Goal: Task Accomplishment & Management: Use online tool/utility

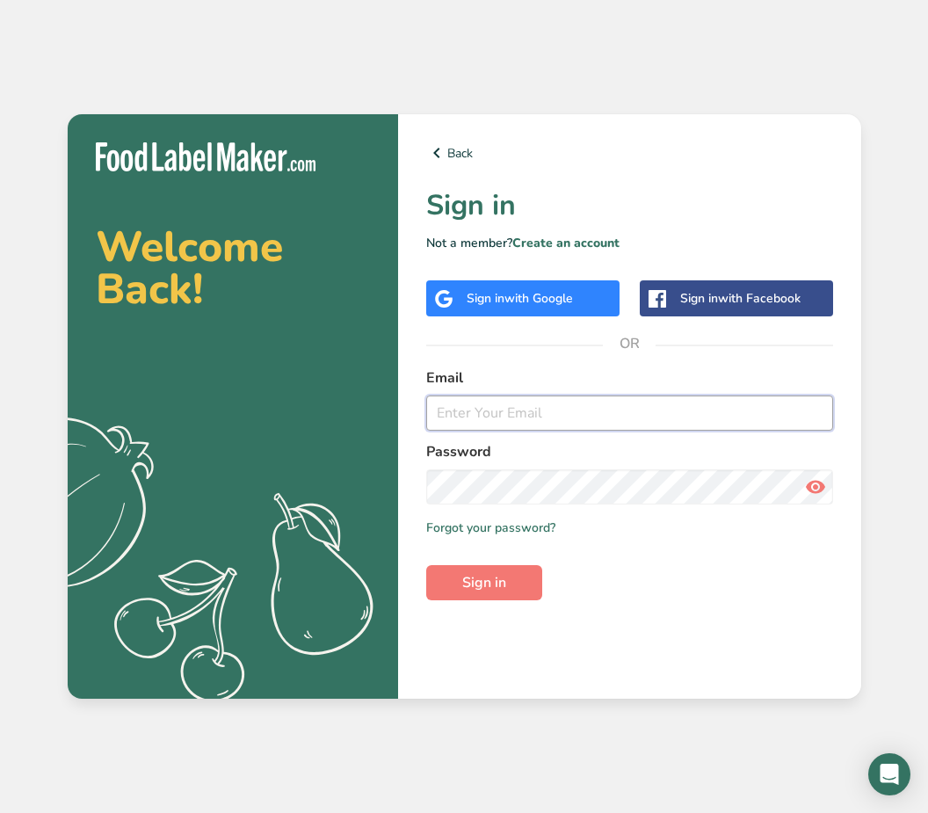
click at [515, 431] on input "email" at bounding box center [629, 412] width 407 height 35
click at [519, 307] on span "with Google" at bounding box center [538, 298] width 69 height 17
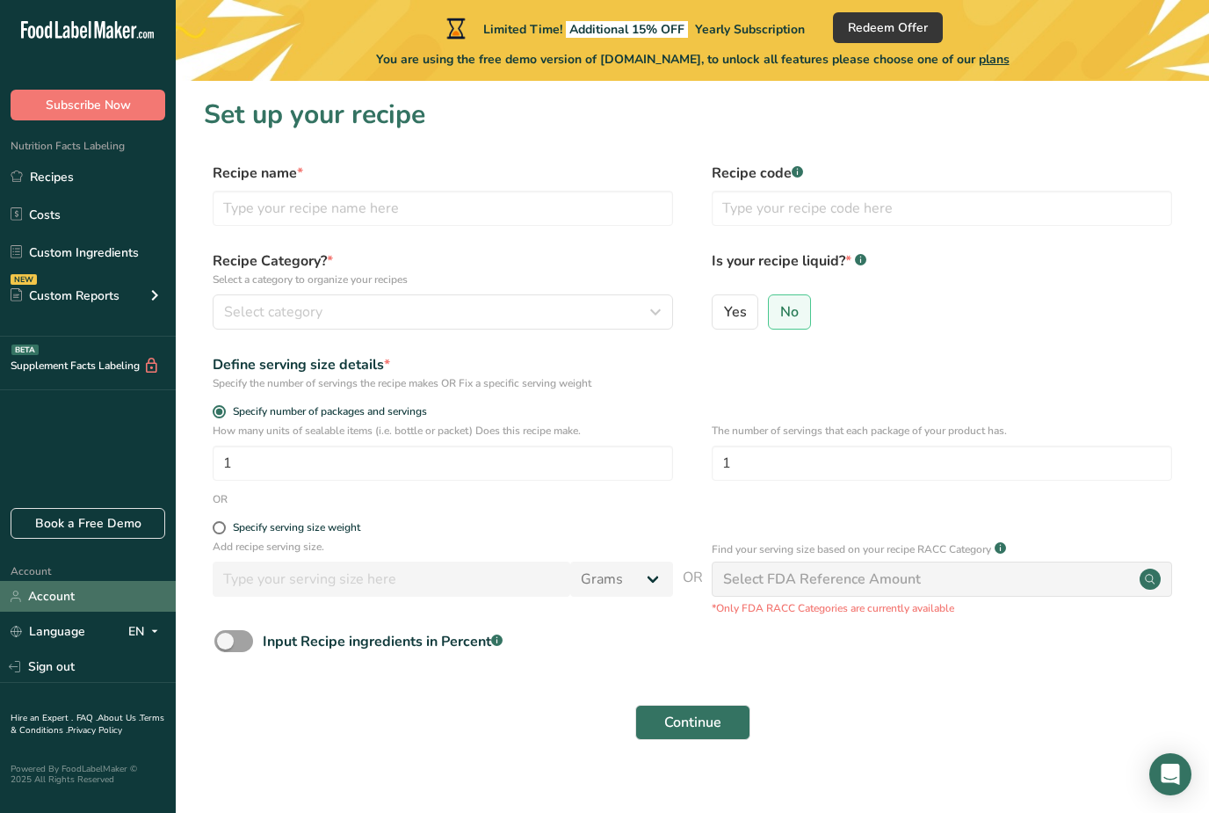
click at [69, 611] on link "Account" at bounding box center [88, 596] width 176 height 31
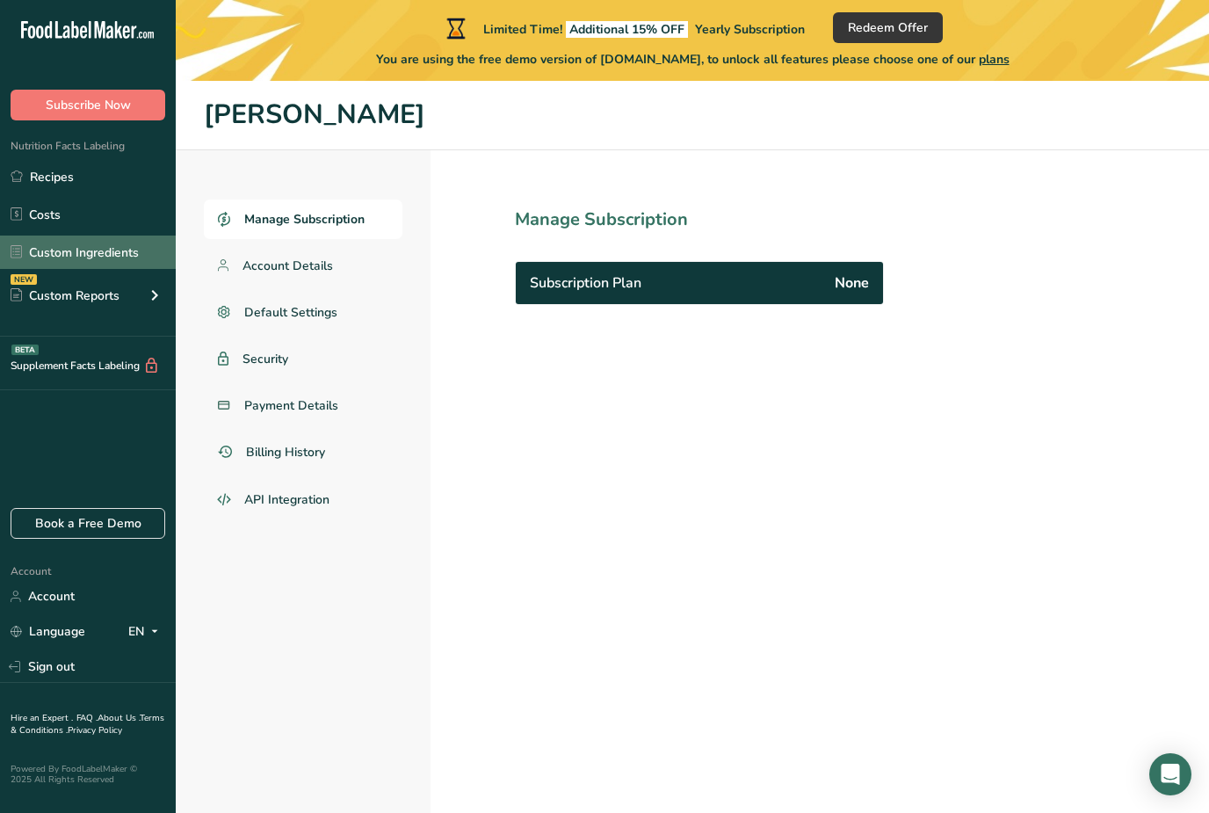
click at [84, 262] on link "Custom Ingredients" at bounding box center [88, 251] width 176 height 33
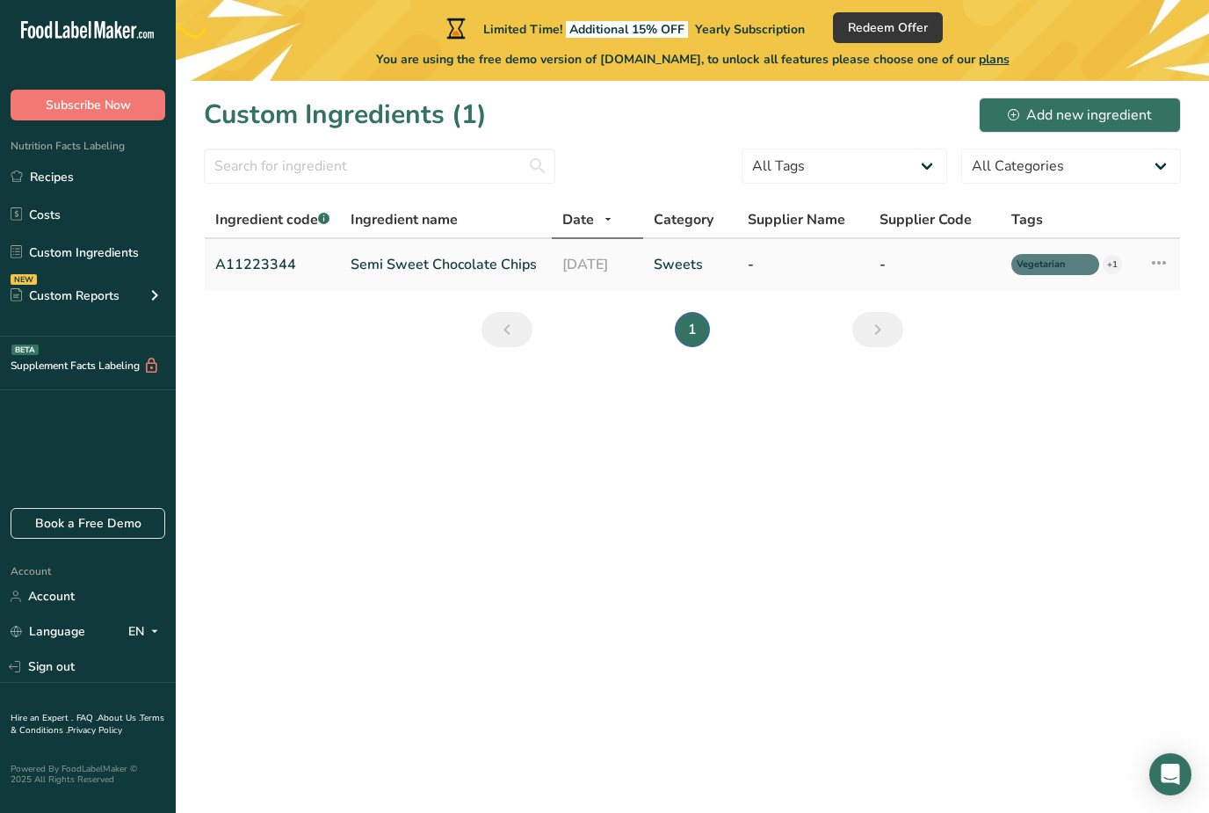
click at [405, 265] on link "Semi Sweet Chocolate Chips" at bounding box center [446, 264] width 191 height 21
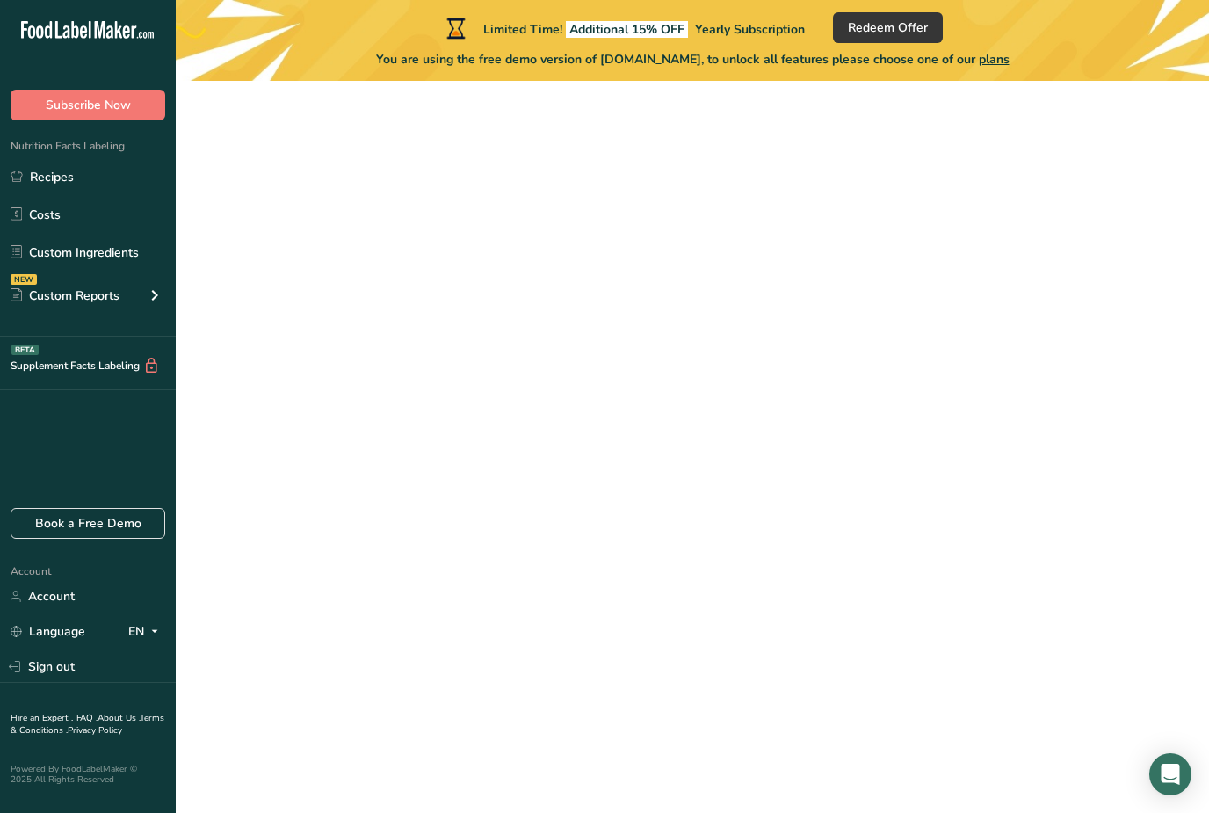
type input "Semi Sweet Chocolate Chips"
type input "Choco Chips"
type input "A11223344"
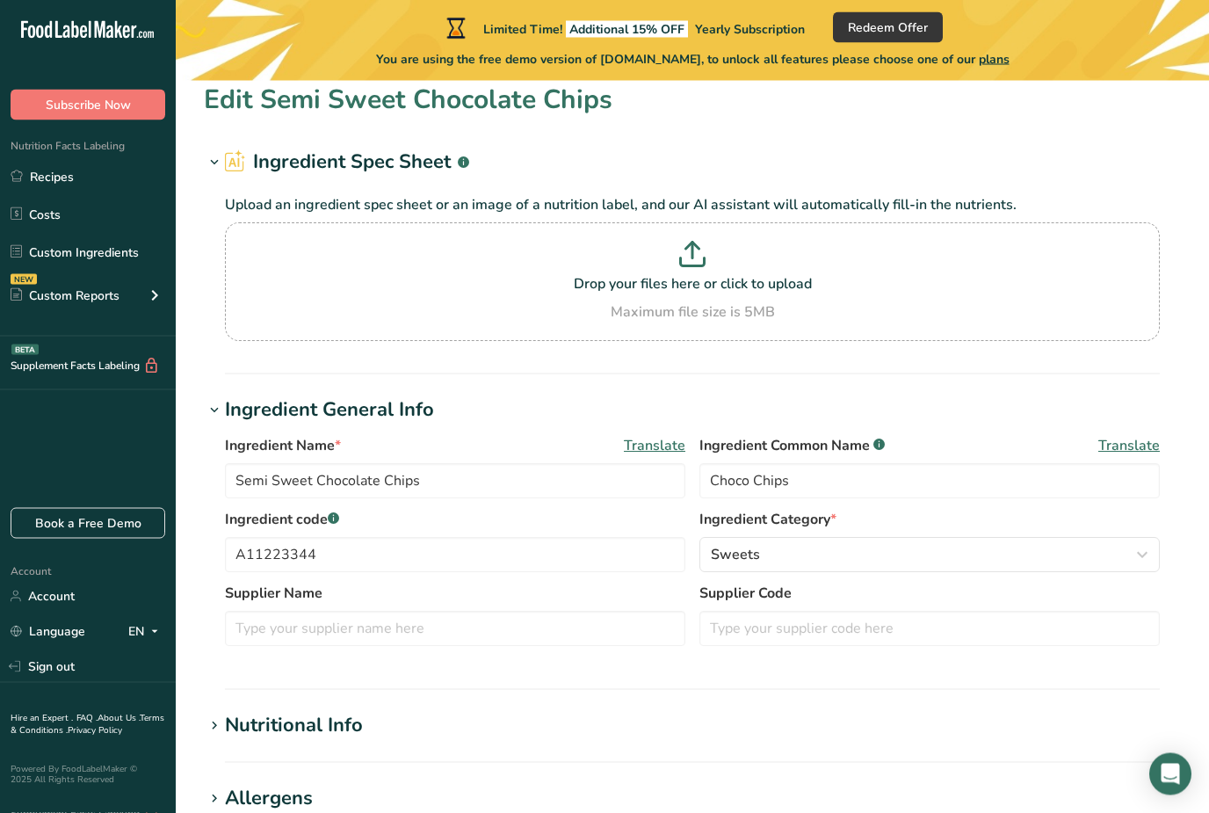
scroll to position [15, 0]
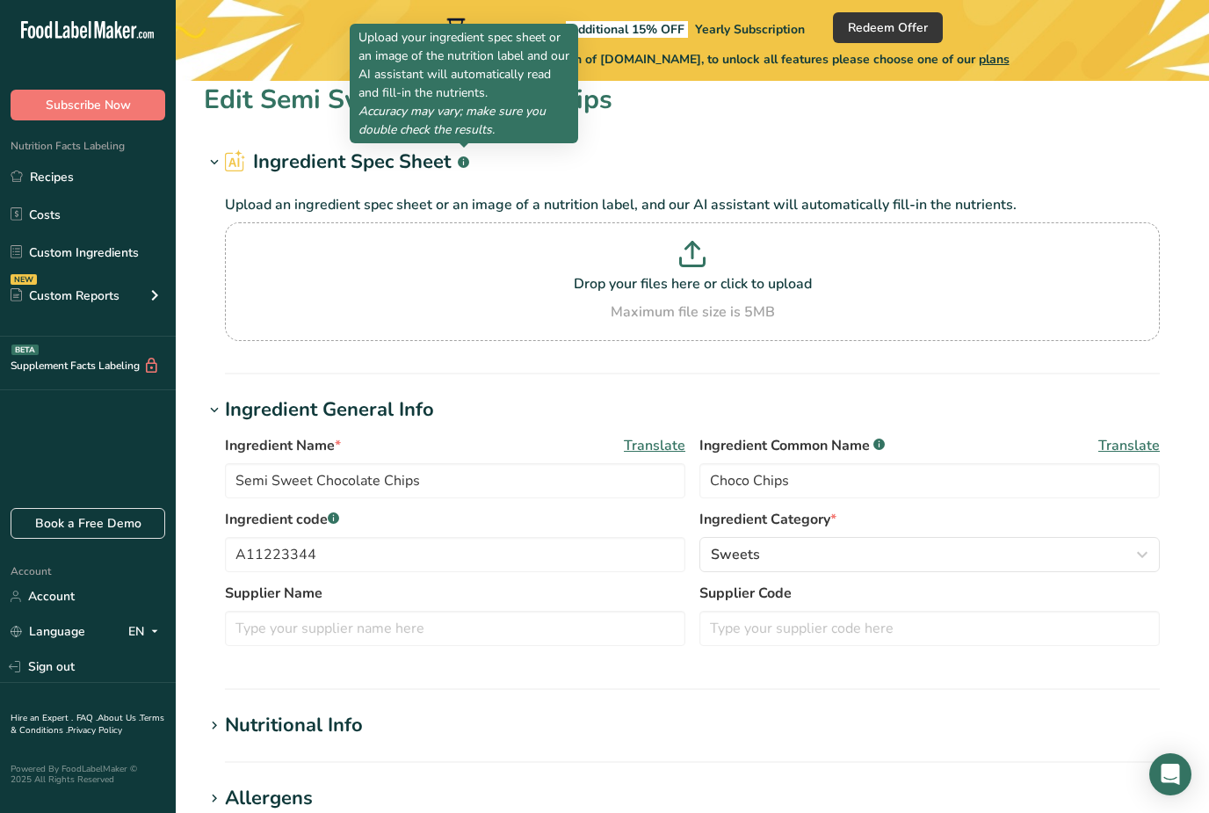
click at [463, 165] on rect at bounding box center [463, 161] width 11 height 11
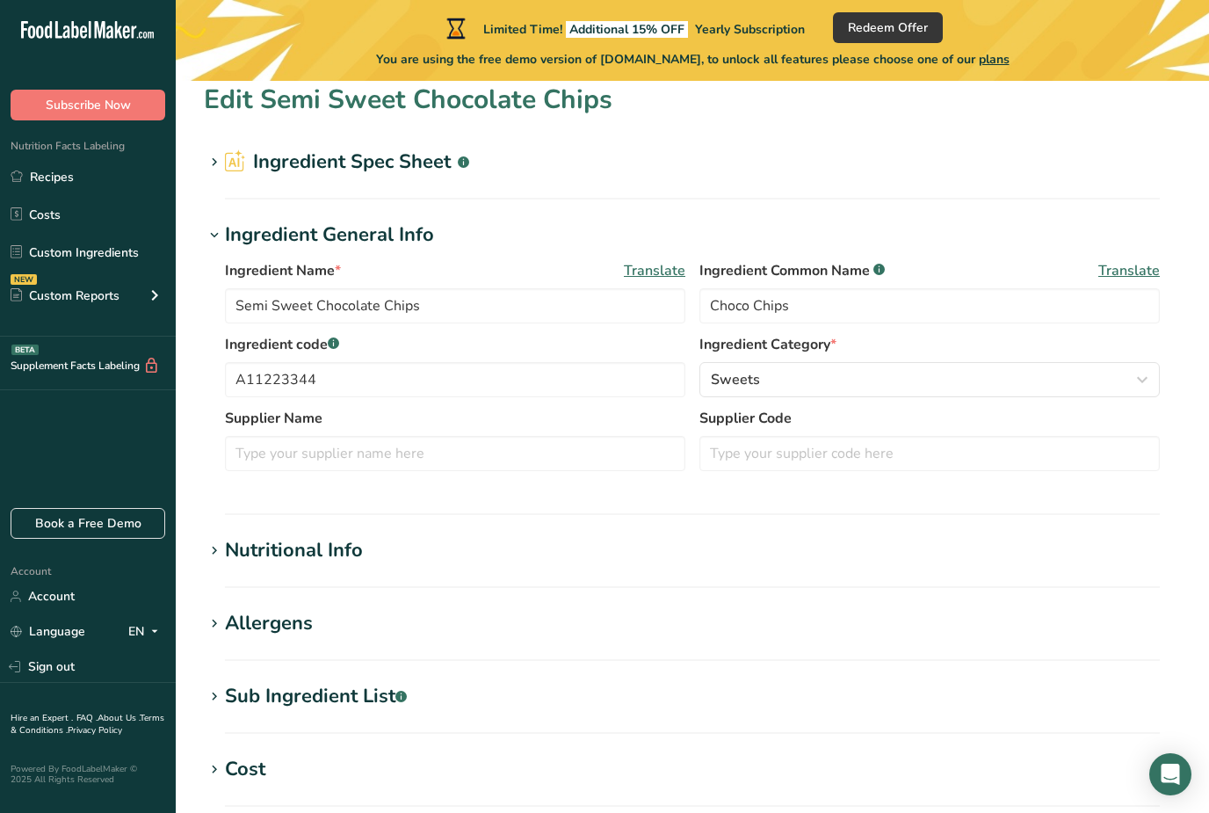
click at [463, 165] on rect at bounding box center [463, 161] width 11 height 11
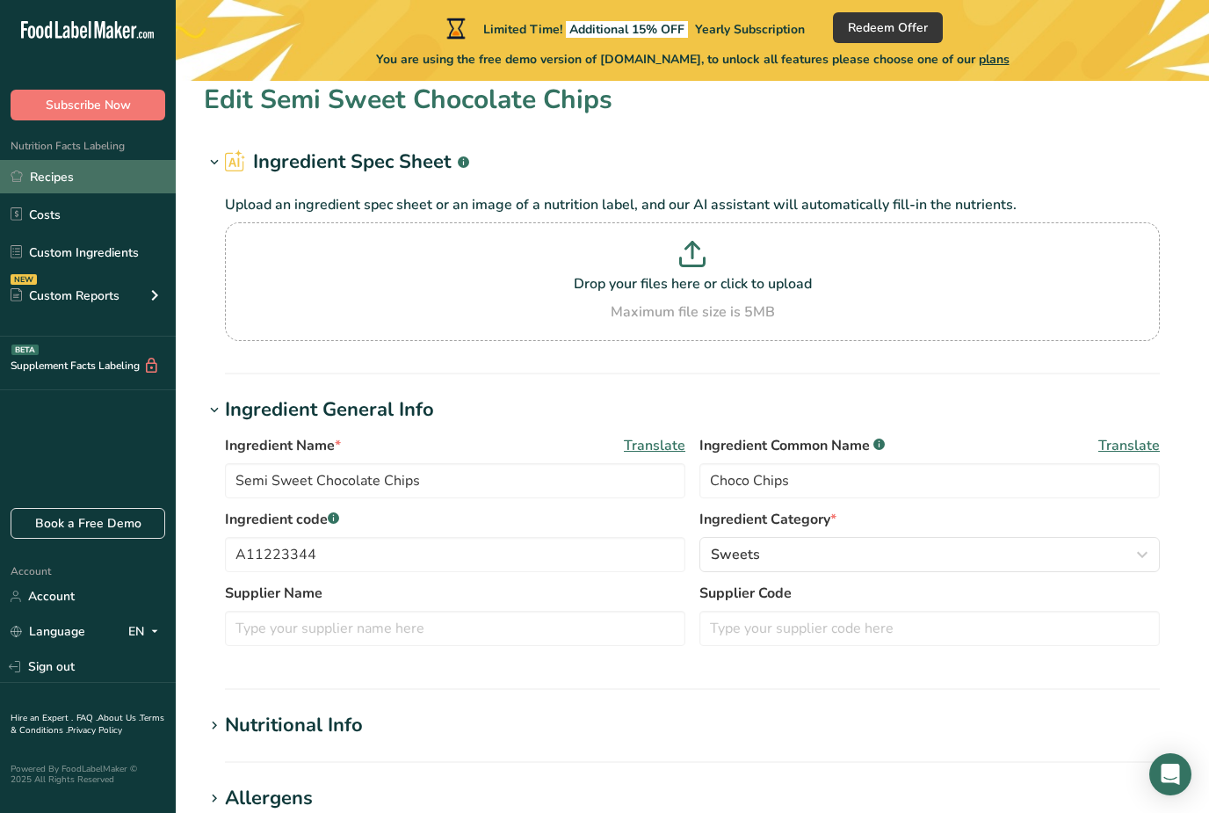
click at [78, 170] on link "Recipes" at bounding box center [88, 176] width 176 height 33
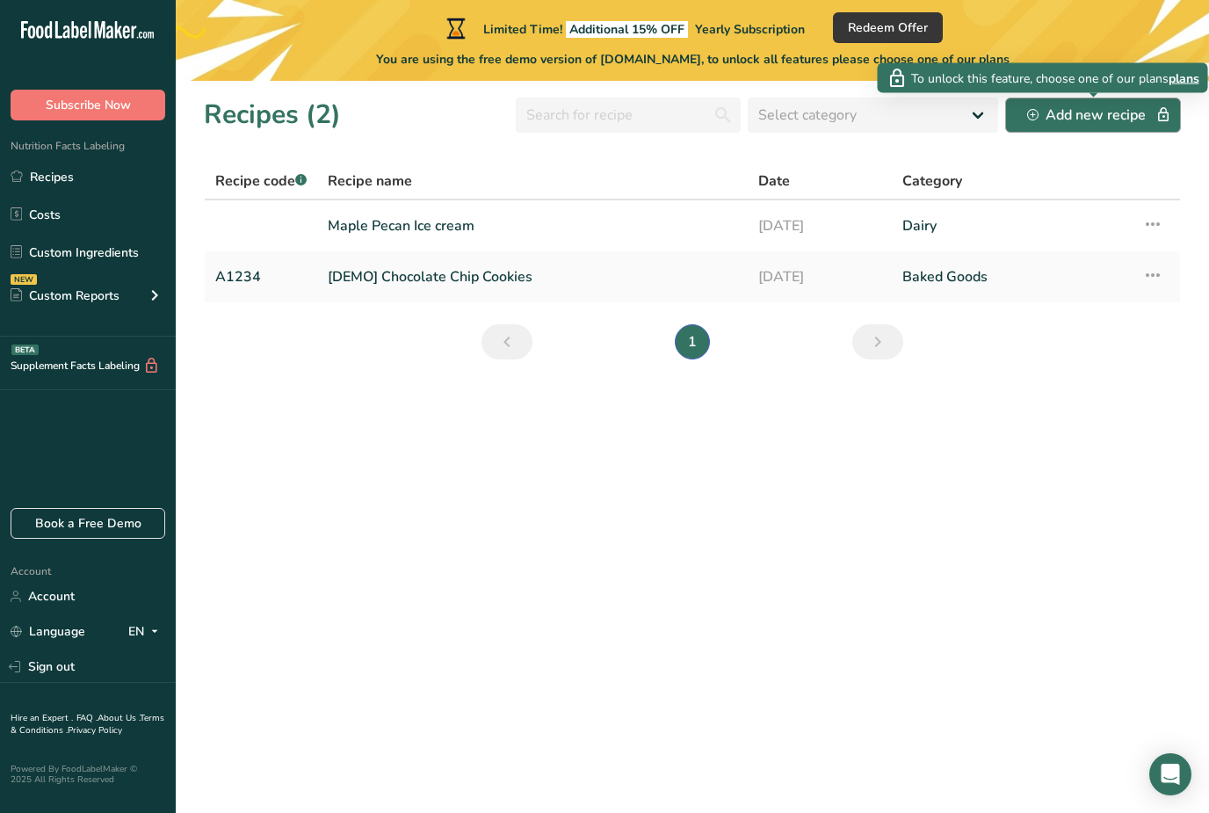
click at [927, 122] on div "Add new recipe" at bounding box center [1093, 115] width 132 height 21
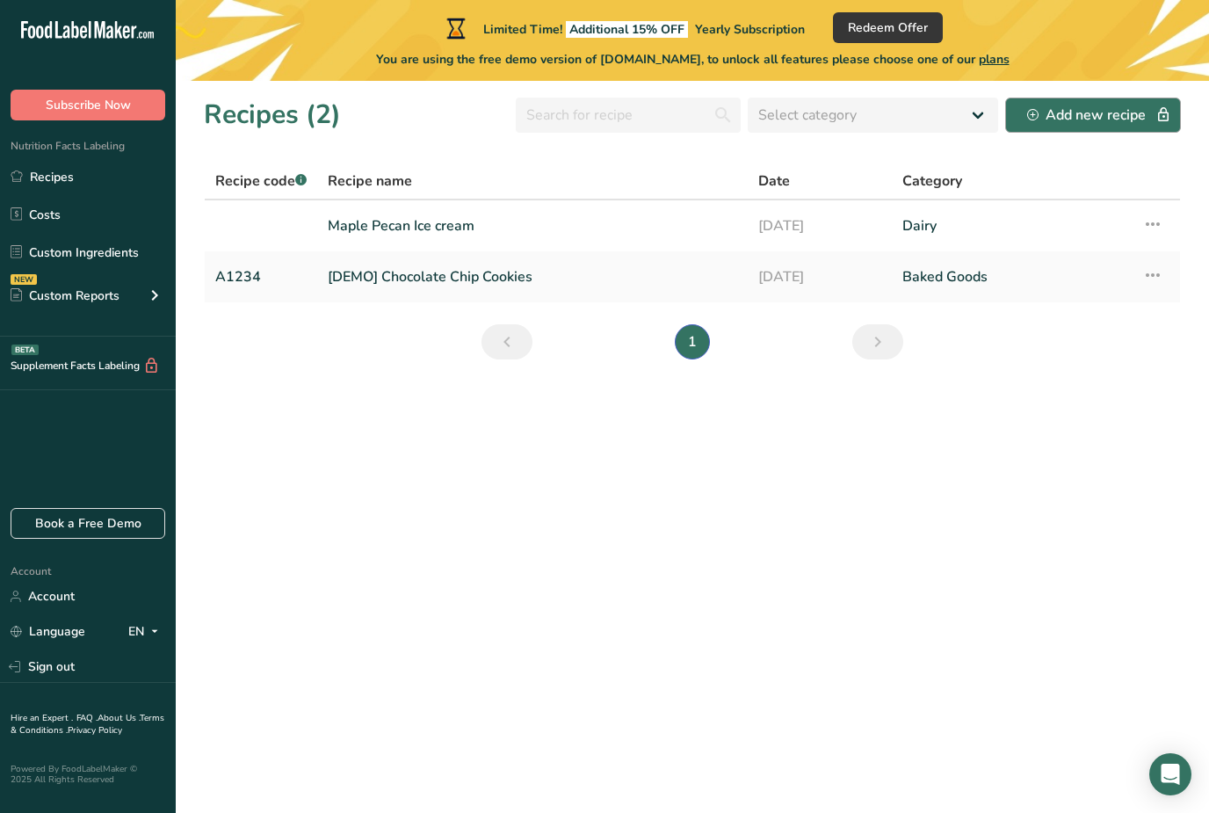
click at [927, 113] on icon "button" at bounding box center [1032, 114] width 11 height 11
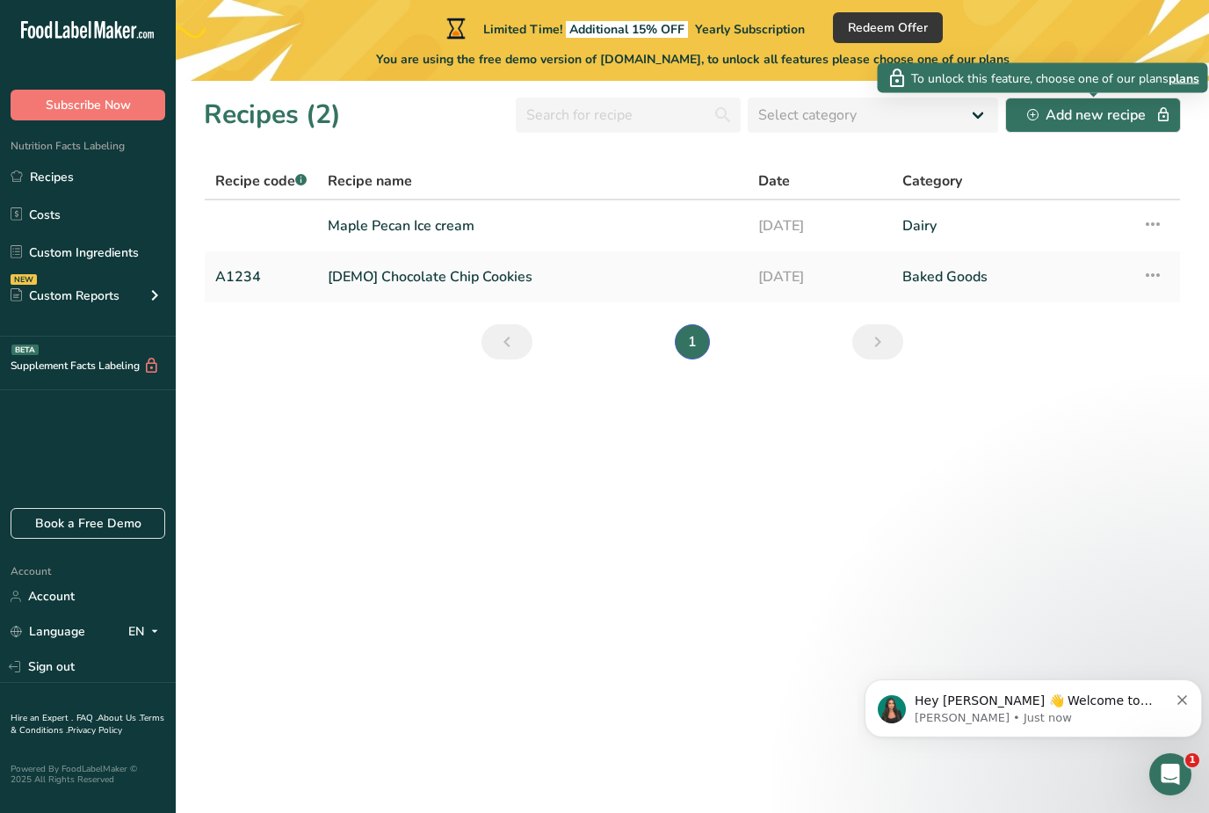
click at [927, 81] on span "plans" at bounding box center [1184, 78] width 31 height 18
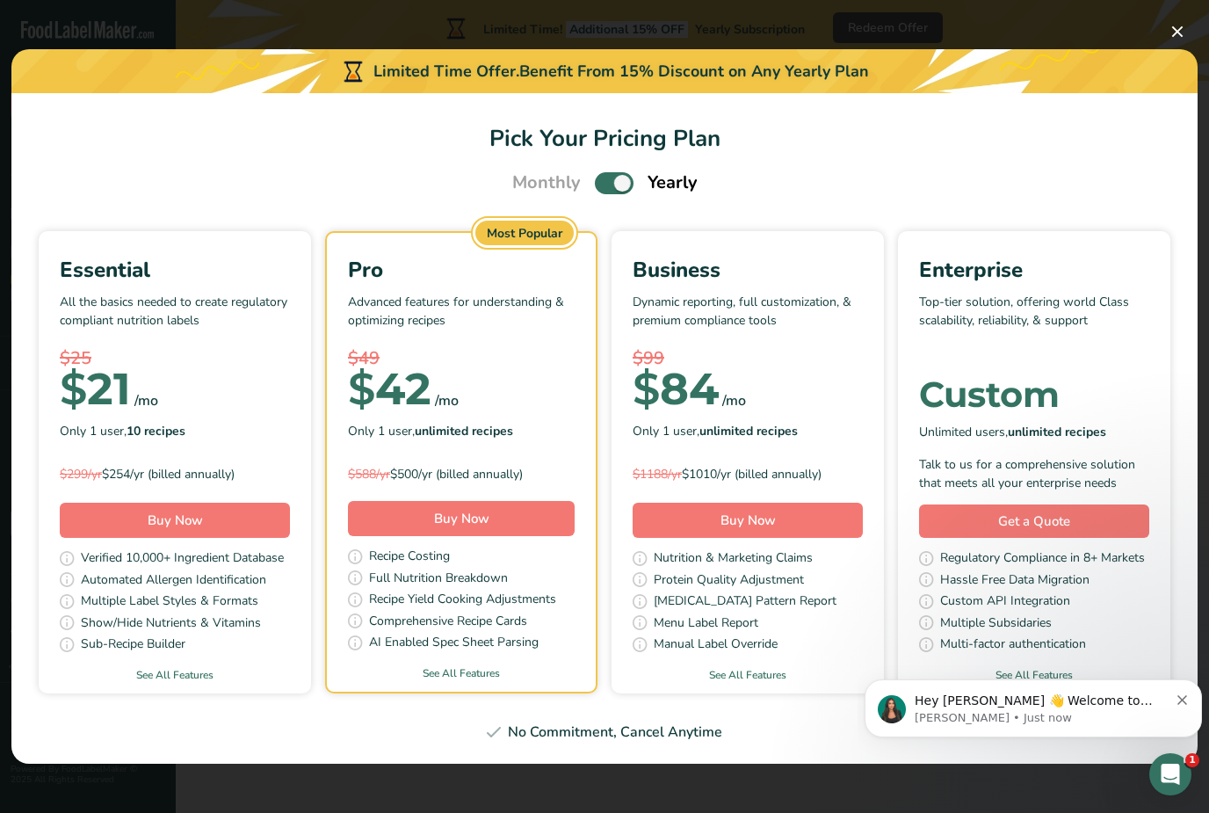
scroll to position [15, 0]
click at [927, 31] on button "Pick Your Pricing Plan Modal" at bounding box center [1177, 32] width 28 height 28
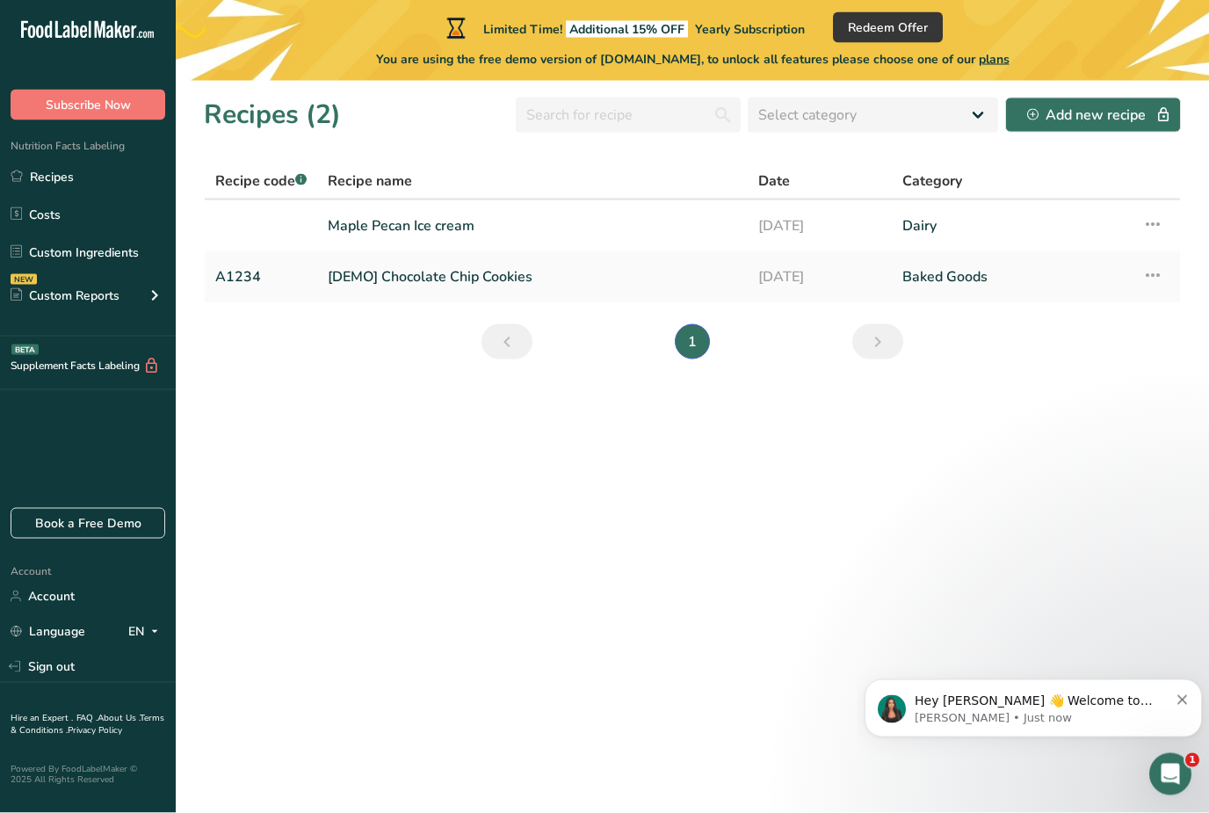
scroll to position [53, 0]
